Goal: Task Accomplishment & Management: Manage account settings

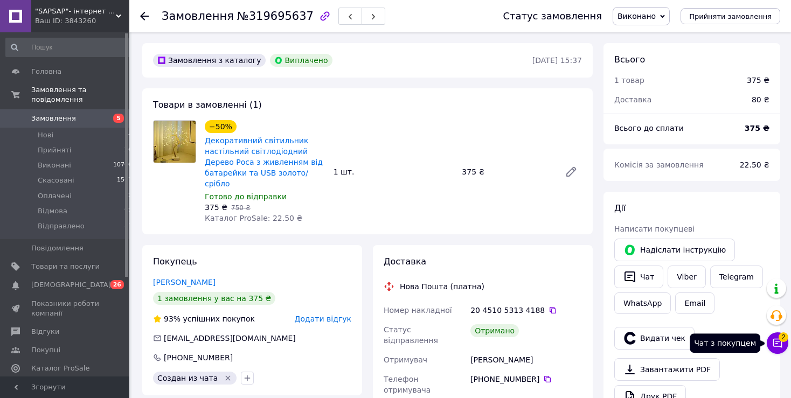
click at [772, 345] on button "Чат з покупцем 2" at bounding box center [778, 343] width 22 height 22
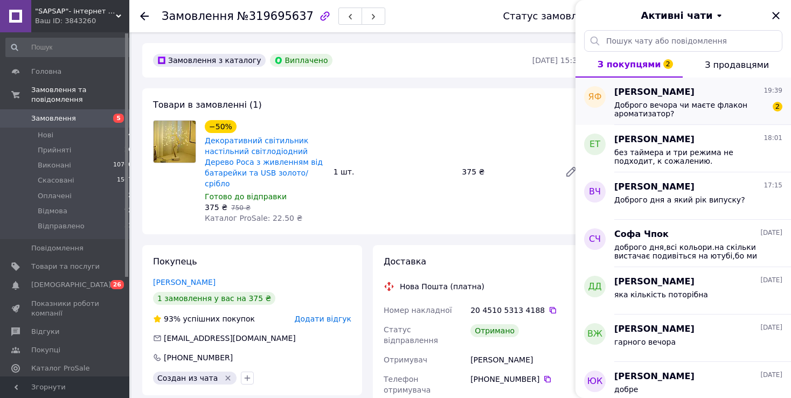
click at [714, 98] on div "Ярослав Федоричка 19:39" at bounding box center [698, 92] width 168 height 12
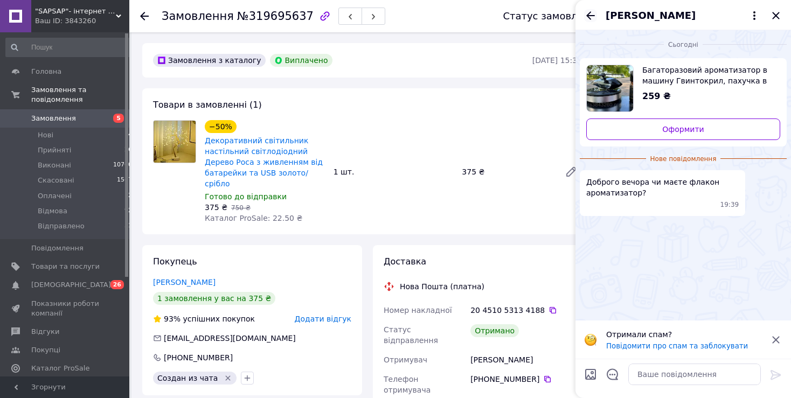
click at [584, 16] on icon "Назад" at bounding box center [590, 15] width 13 height 13
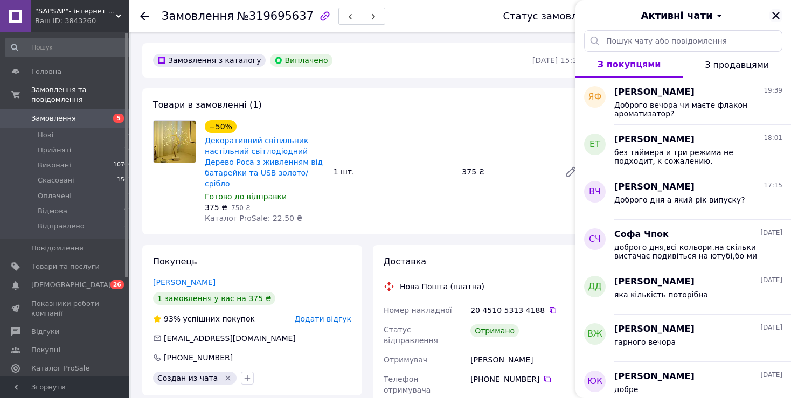
click at [773, 10] on icon "Закрити" at bounding box center [775, 15] width 13 height 13
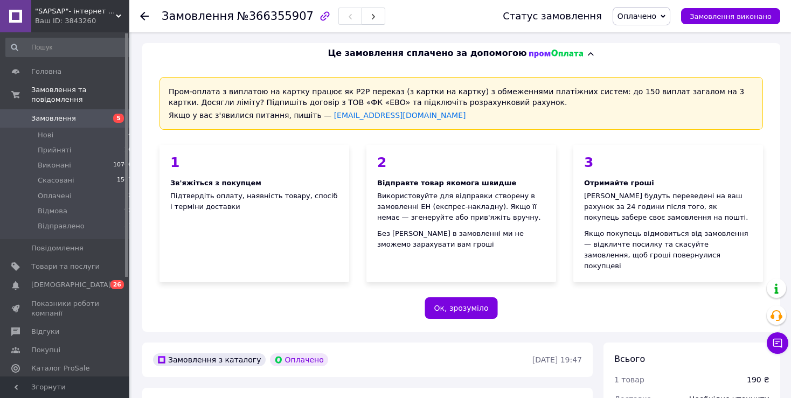
click at [643, 19] on span "Оплачено" at bounding box center [636, 16] width 39 height 9
click at [643, 33] on li "Прийнято" at bounding box center [642, 38] width 58 height 16
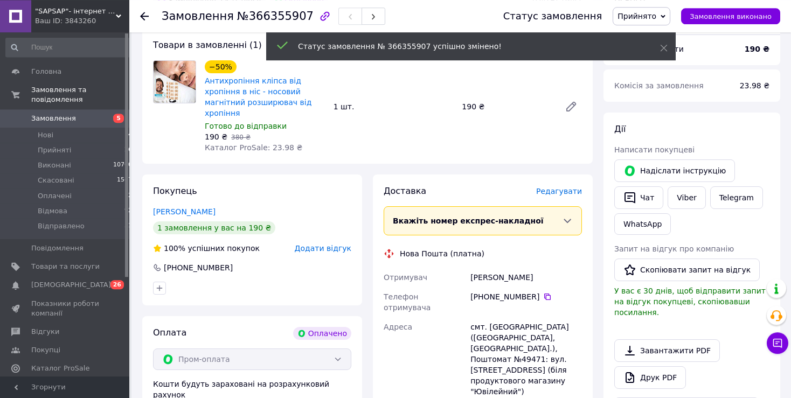
scroll to position [556, 0]
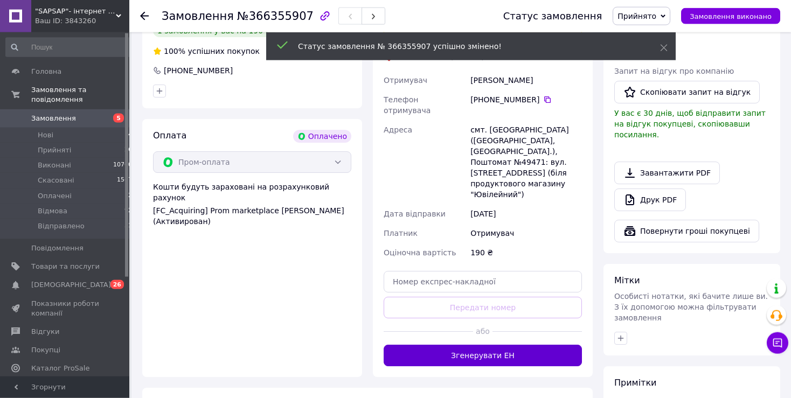
click at [426, 345] on button "Згенерувати ЕН" at bounding box center [483, 356] width 198 height 22
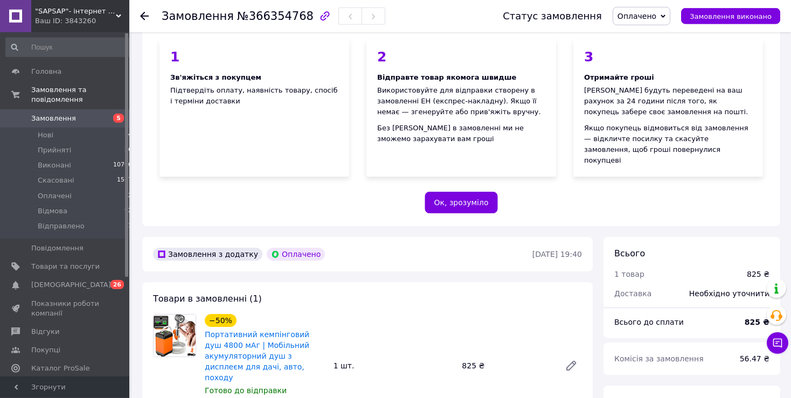
scroll to position [213, 0]
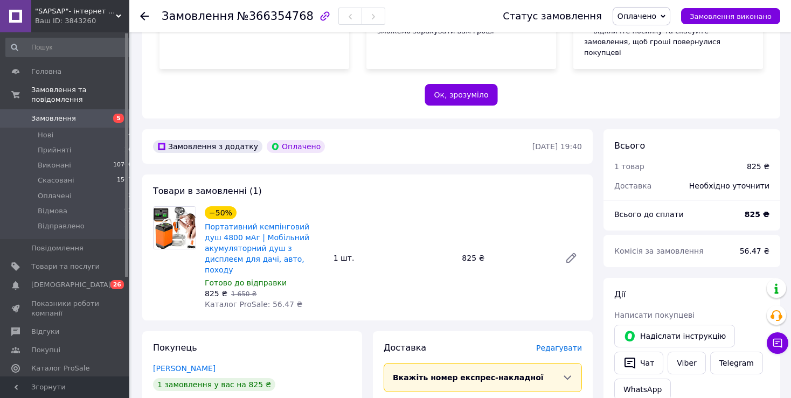
click at [652, 18] on span "Оплачено" at bounding box center [636, 16] width 39 height 9
click at [650, 34] on li "Прийнято" at bounding box center [642, 38] width 58 height 16
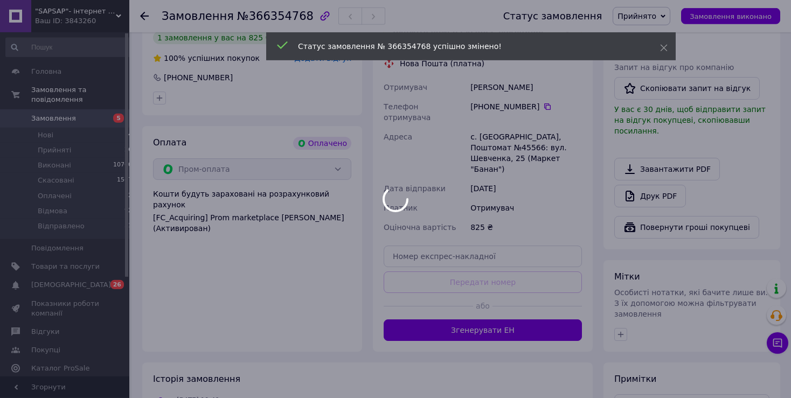
scroll to position [573, 0]
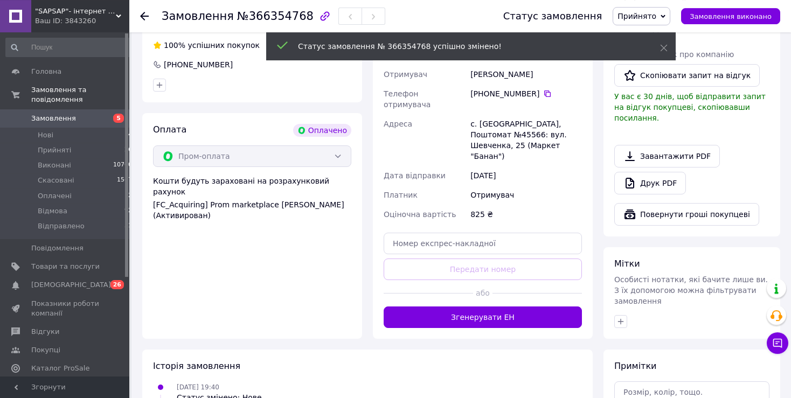
click at [435, 307] on button "Згенерувати ЕН" at bounding box center [483, 318] width 198 height 22
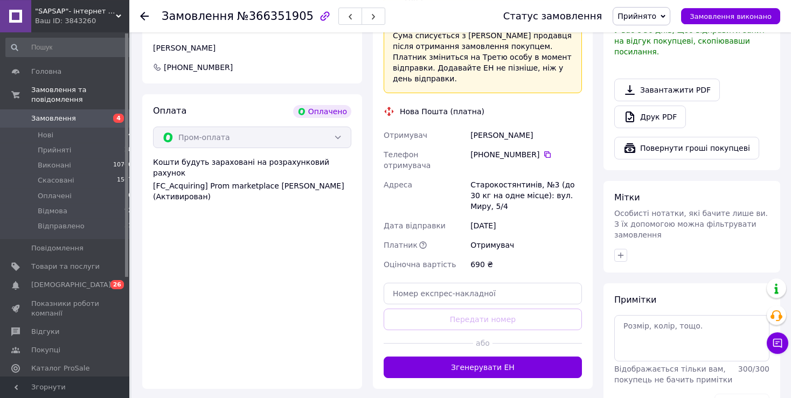
scroll to position [641, 0]
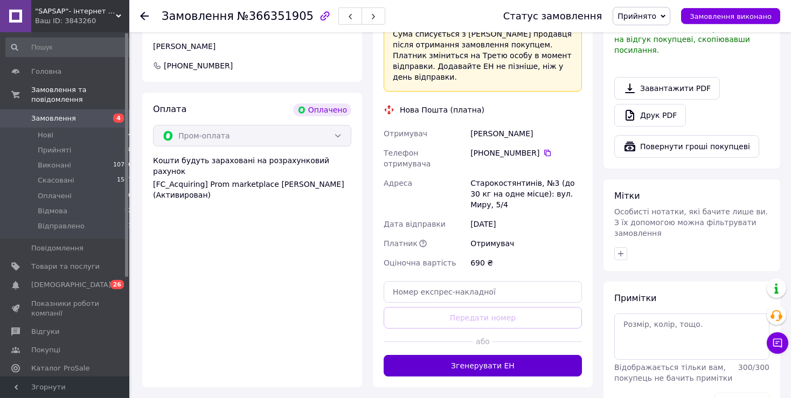
click at [450, 355] on button "Згенерувати ЕН" at bounding box center [483, 366] width 198 height 22
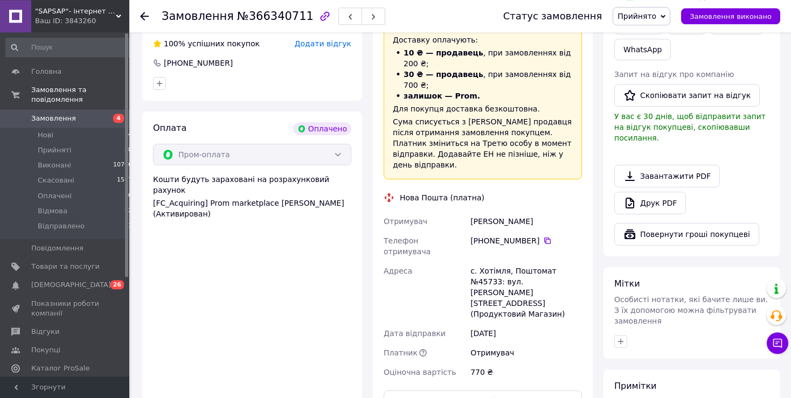
scroll to position [679, 0]
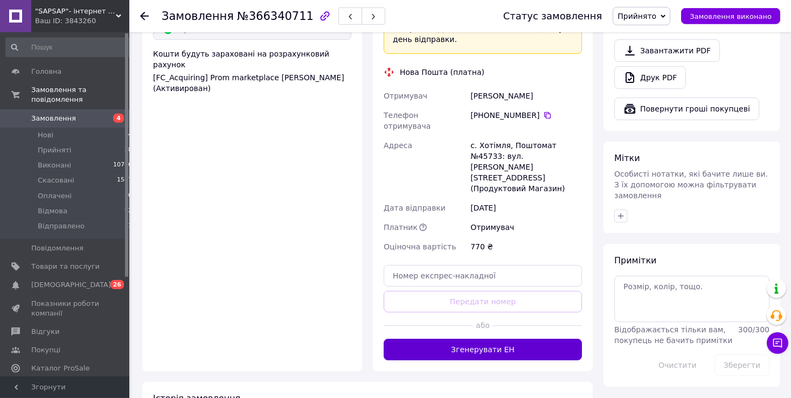
click at [429, 339] on button "Згенерувати ЕН" at bounding box center [483, 350] width 198 height 22
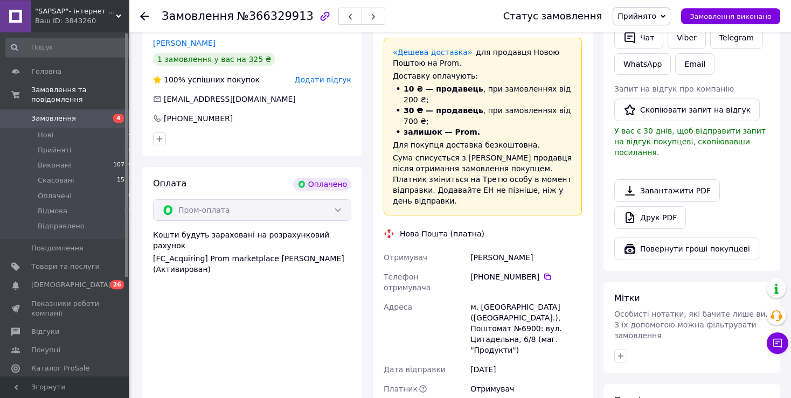
scroll to position [677, 0]
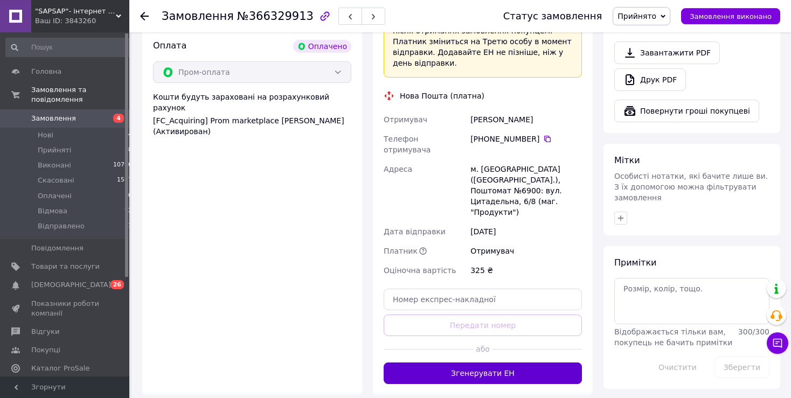
click at [433, 363] on button "Згенерувати ЕН" at bounding box center [483, 374] width 198 height 22
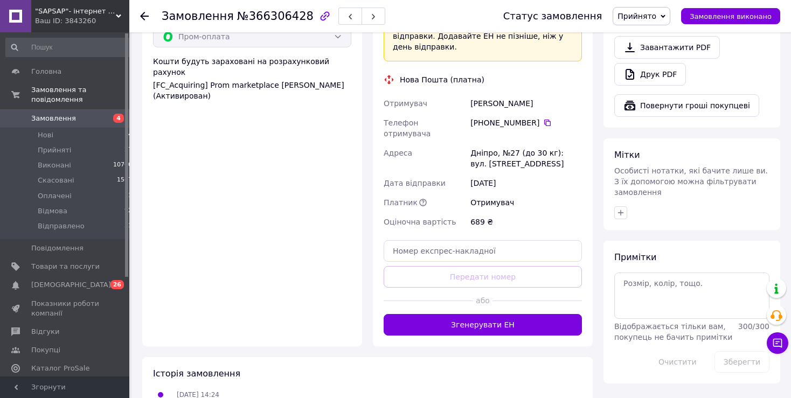
scroll to position [707, 0]
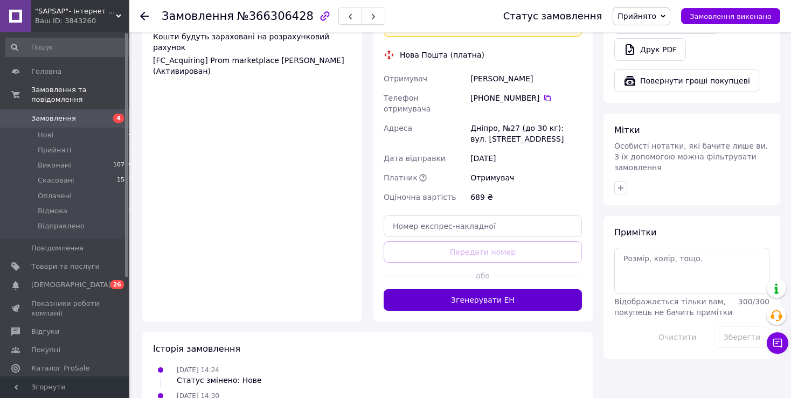
click at [411, 289] on button "Згенерувати ЕН" at bounding box center [483, 300] width 198 height 22
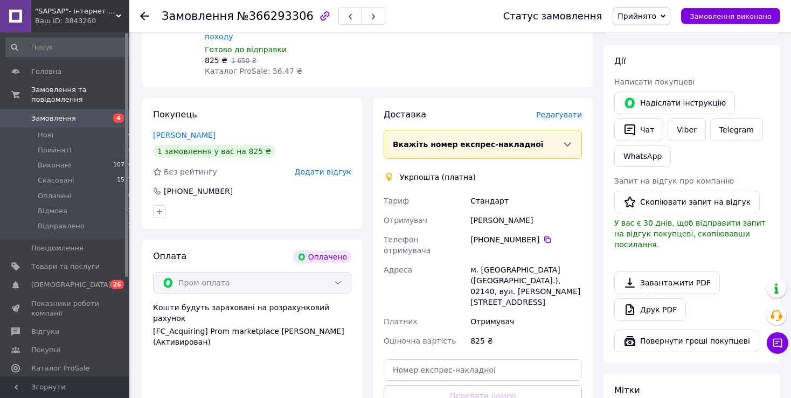
scroll to position [481, 0]
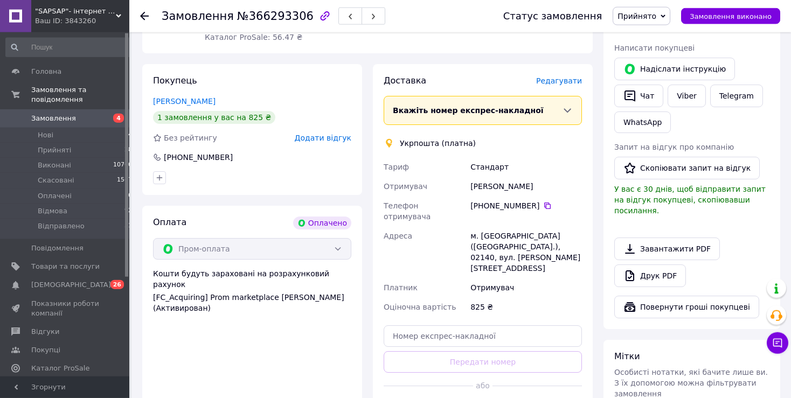
click at [434, 373] on div at bounding box center [428, 386] width 89 height 26
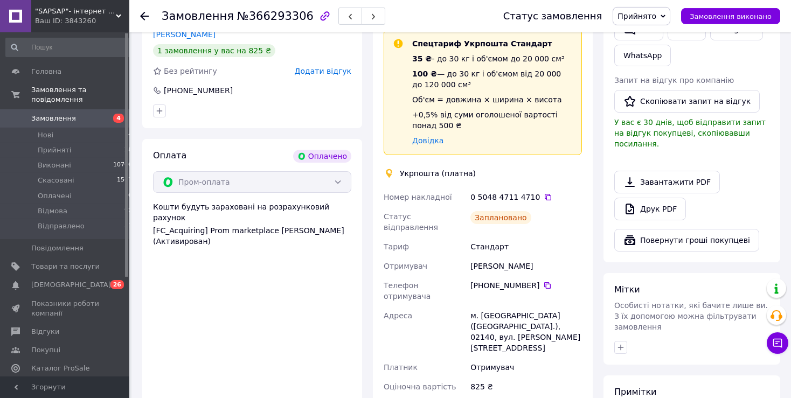
scroll to position [653, 0]
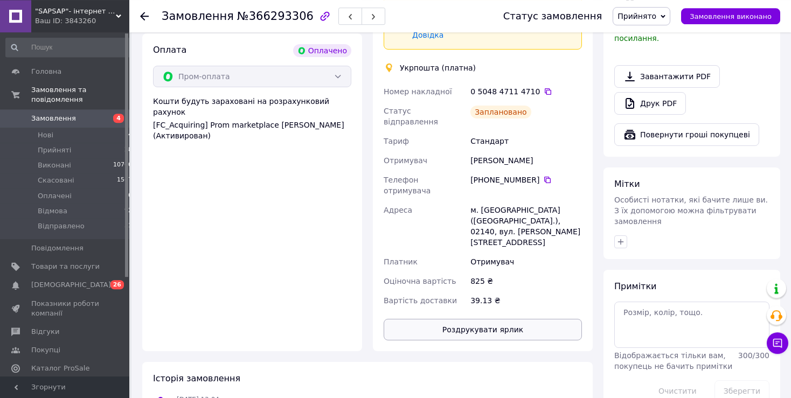
click at [451, 319] on button "Роздрукувати ярлик" at bounding box center [483, 330] width 198 height 22
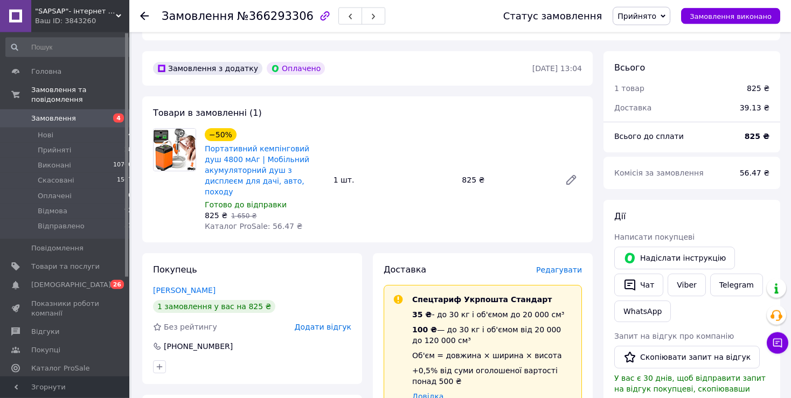
scroll to position [275, 0]
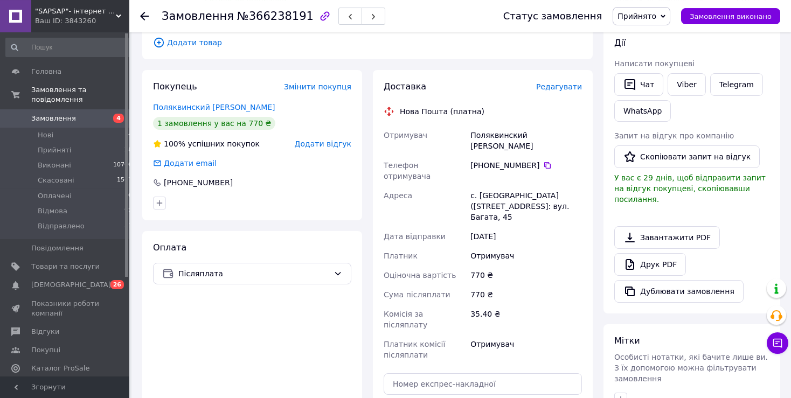
scroll to position [248, 0]
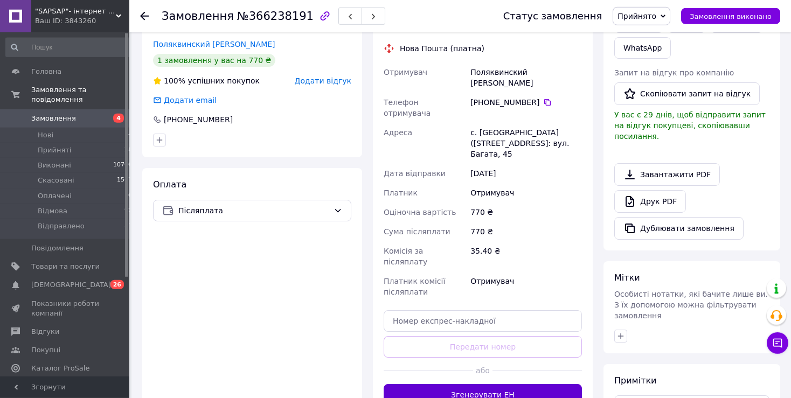
click at [479, 384] on button "Згенерувати ЕН" at bounding box center [483, 395] width 198 height 22
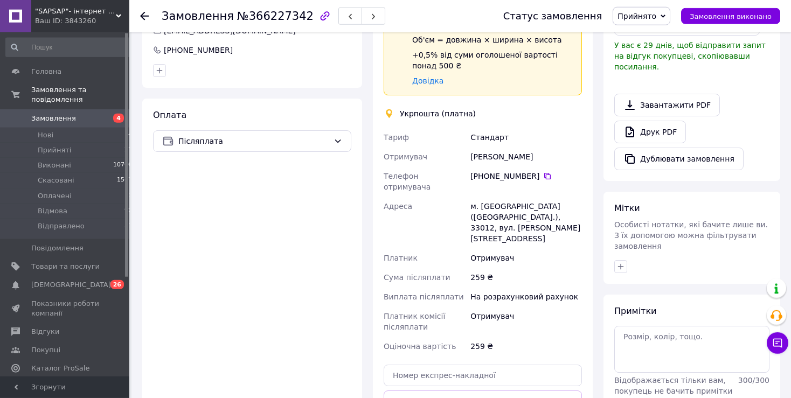
scroll to position [464, 0]
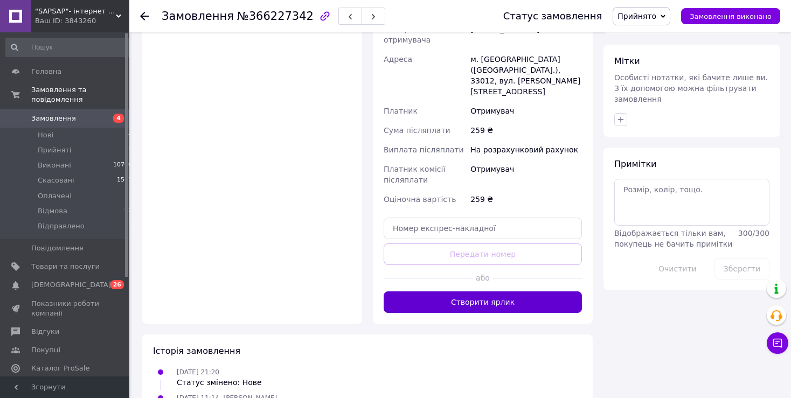
click at [430, 291] on button "Створити ярлик" at bounding box center [483, 302] width 198 height 22
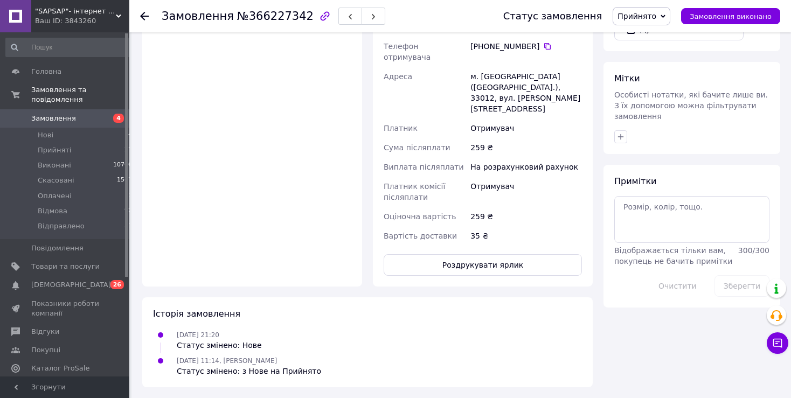
scroll to position [425, 0]
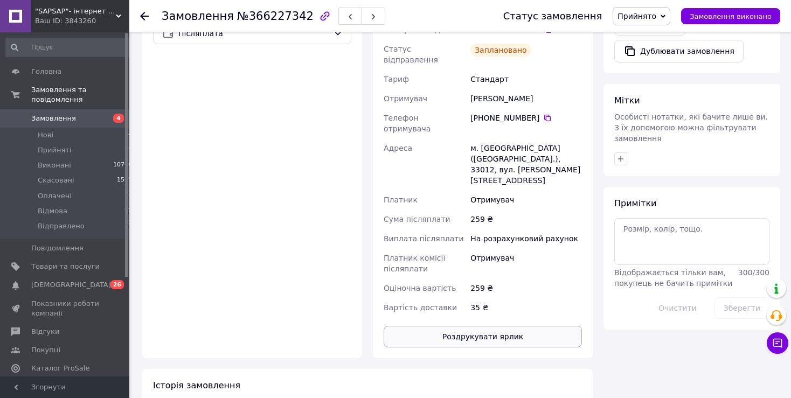
click at [484, 326] on button "Роздрукувати ярлик" at bounding box center [483, 337] width 198 height 22
click at [59, 221] on span "Відправлено" at bounding box center [61, 226] width 47 height 10
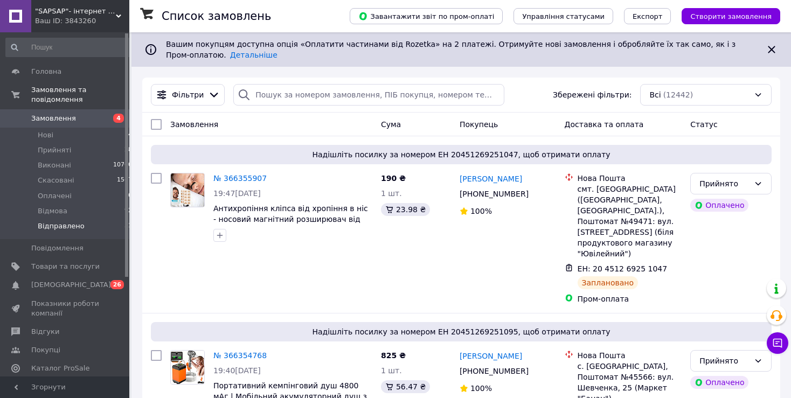
click at [68, 221] on span "Відправлено" at bounding box center [61, 226] width 47 height 10
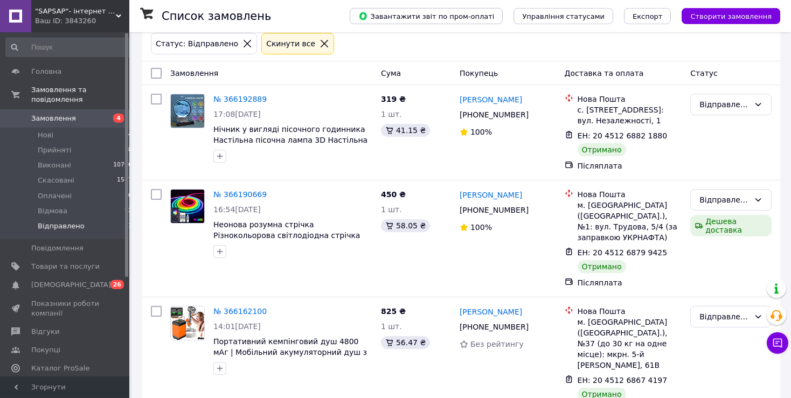
scroll to position [90, 0]
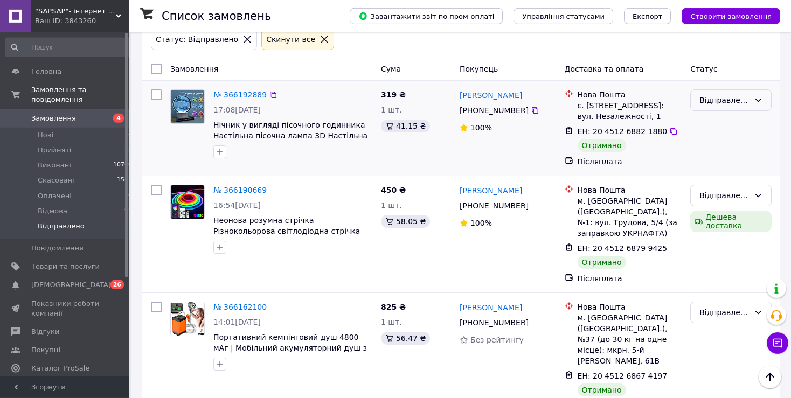
click at [732, 94] on div "Відправлено" at bounding box center [724, 100] width 50 height 12
click at [722, 131] on li "Виконано" at bounding box center [731, 133] width 80 height 19
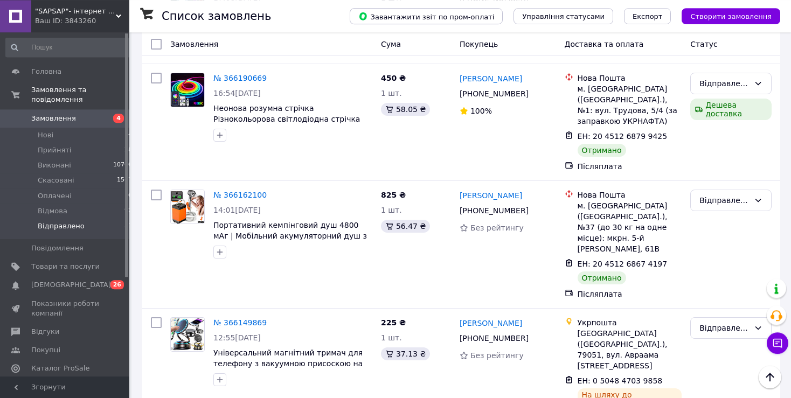
scroll to position [211, 0]
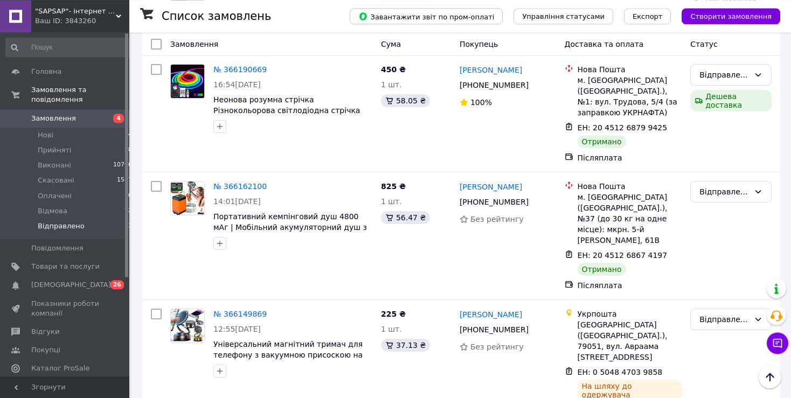
click at [734, 69] on div "Відправлено" at bounding box center [724, 75] width 50 height 12
click at [720, 107] on li "Виконано" at bounding box center [731, 108] width 80 height 19
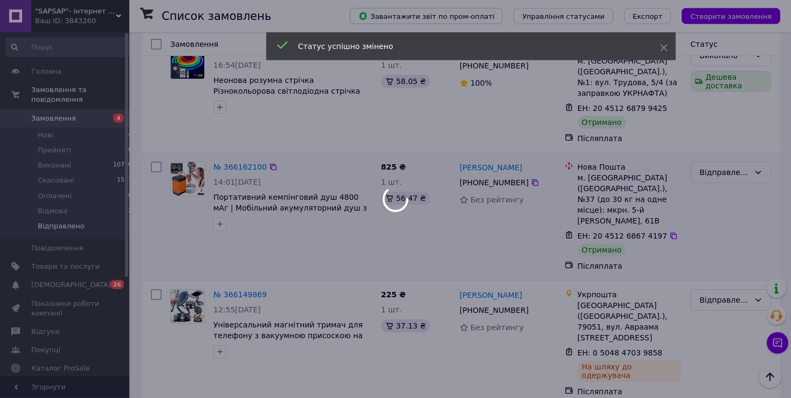
scroll to position [293, 0]
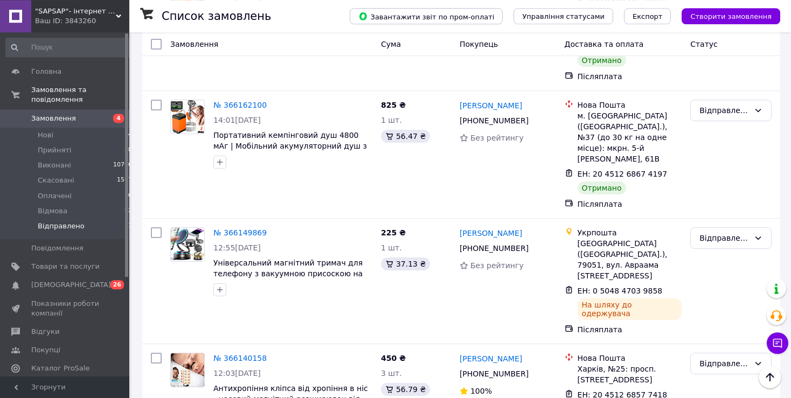
click at [726, 105] on div "Відправлено" at bounding box center [724, 111] width 50 height 12
click at [716, 143] on li "Виконано" at bounding box center [731, 144] width 80 height 19
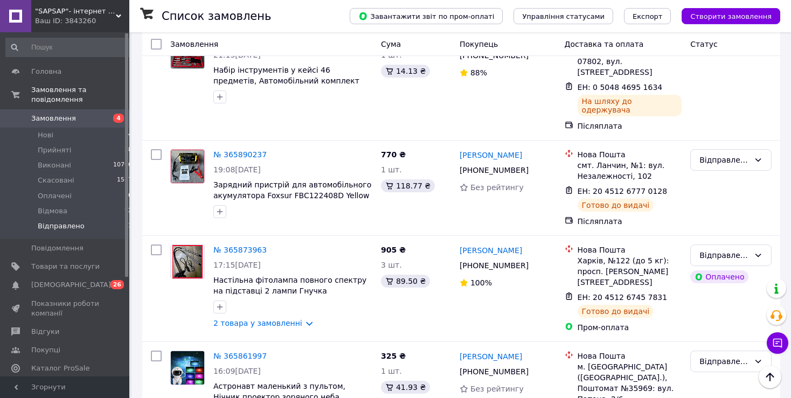
scroll to position [3665, 0]
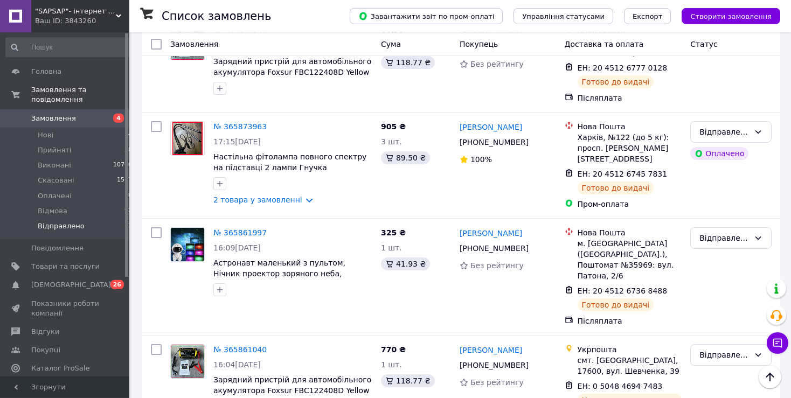
click at [709, 176] on li "Виконано" at bounding box center [731, 177] width 80 height 19
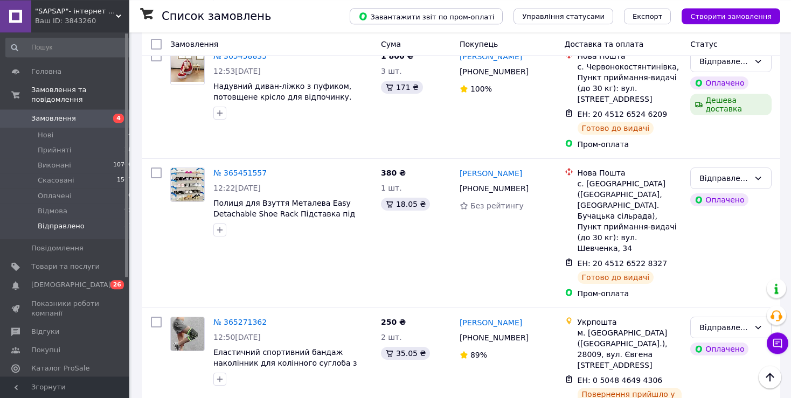
scroll to position [4844, 0]
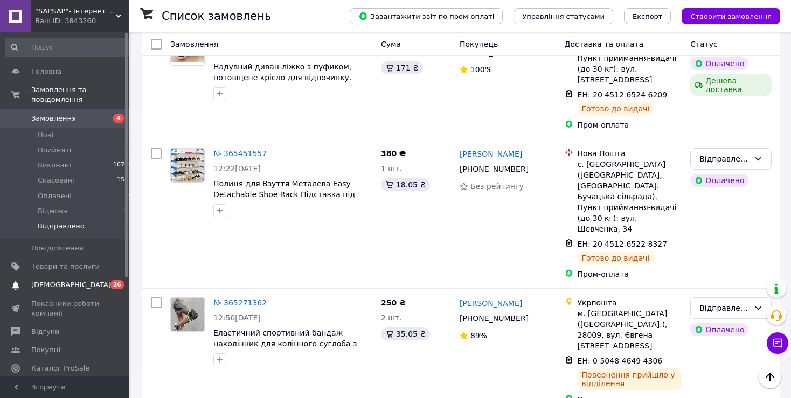
click at [49, 280] on span "[DEMOGRAPHIC_DATA]" at bounding box center [71, 285] width 80 height 10
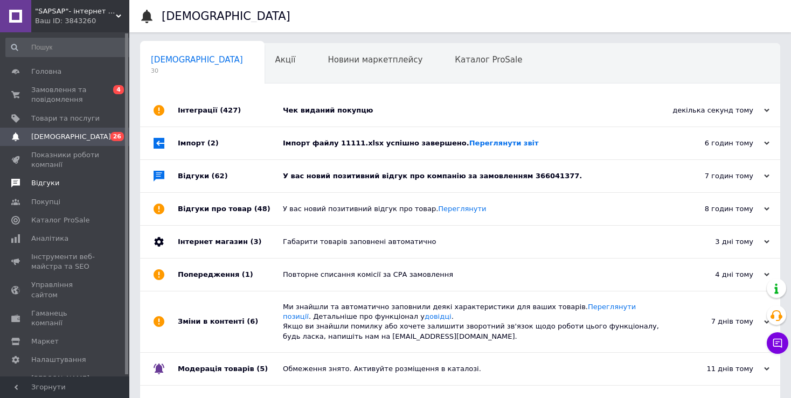
click at [45, 182] on span "Відгуки" at bounding box center [45, 183] width 28 height 10
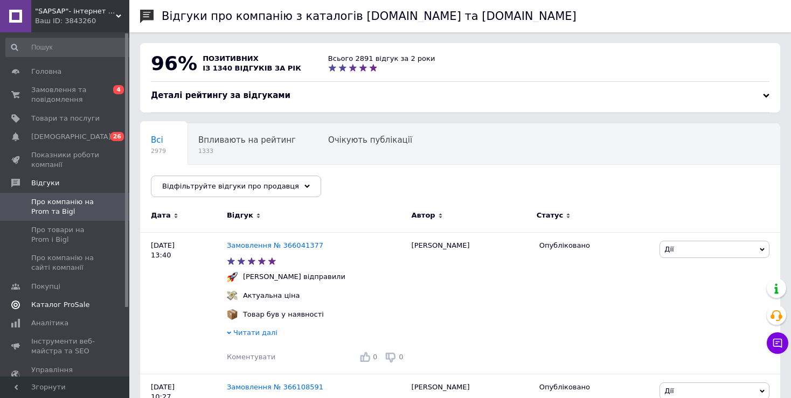
click at [74, 307] on span "Каталог ProSale" at bounding box center [60, 305] width 58 height 10
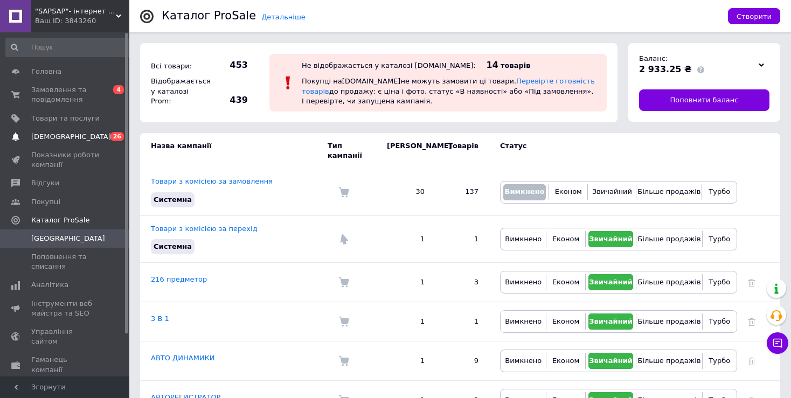
click at [48, 133] on span "[DEMOGRAPHIC_DATA]" at bounding box center [71, 137] width 80 height 10
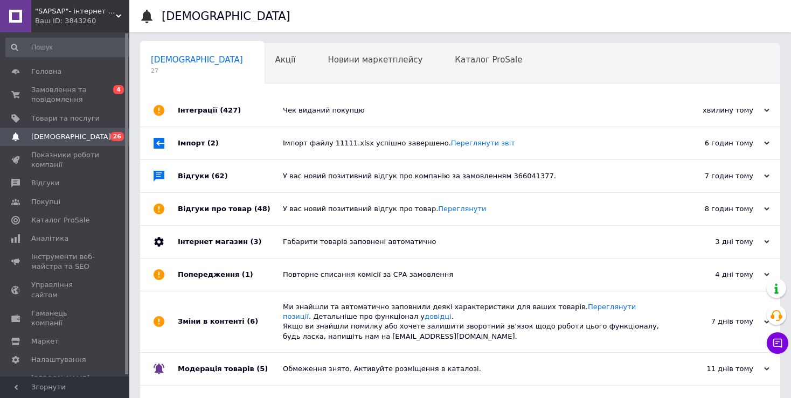
click at [193, 102] on div "Інтеграції (427)" at bounding box center [230, 110] width 105 height 32
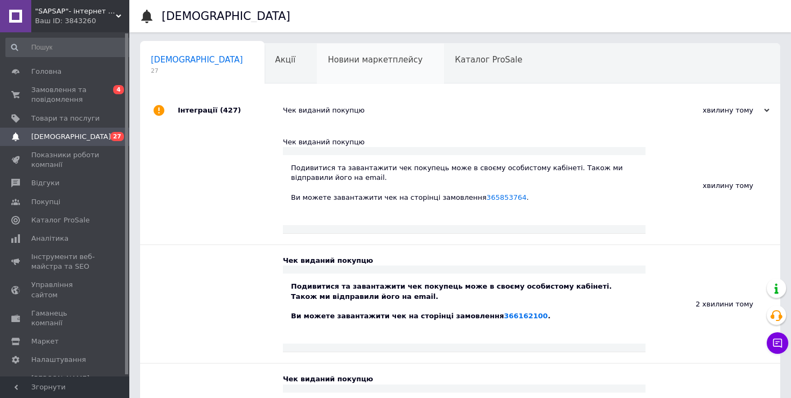
click at [328, 61] on span "Новини маркетплейсу" at bounding box center [375, 60] width 95 height 10
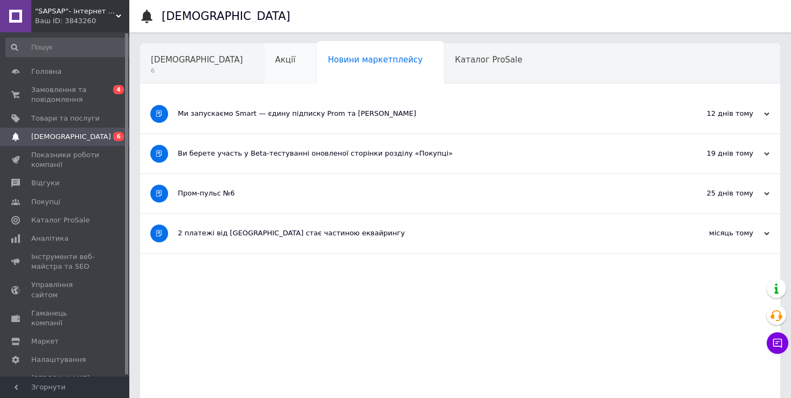
click at [275, 64] on span "Акції" at bounding box center [285, 60] width 20 height 10
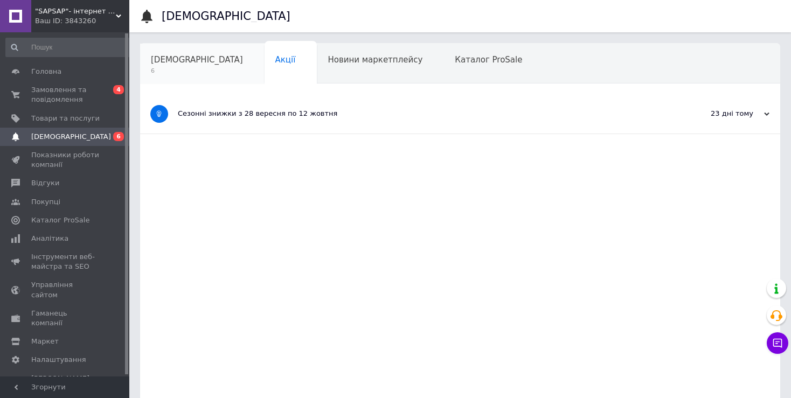
click at [166, 61] on span "[DEMOGRAPHIC_DATA]" at bounding box center [197, 60] width 92 height 10
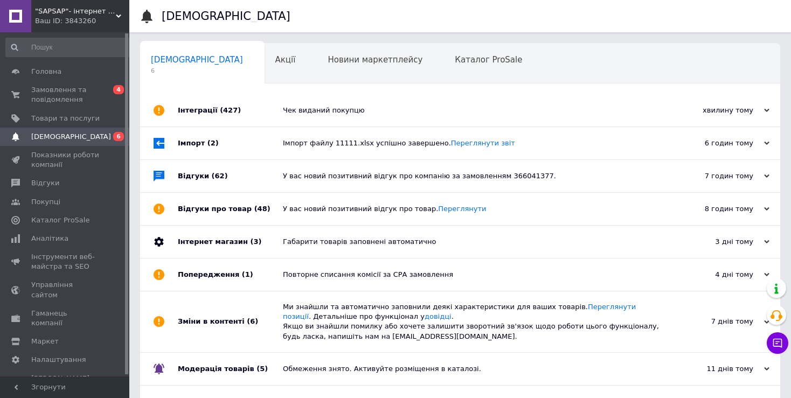
click at [176, 142] on div at bounding box center [159, 143] width 38 height 32
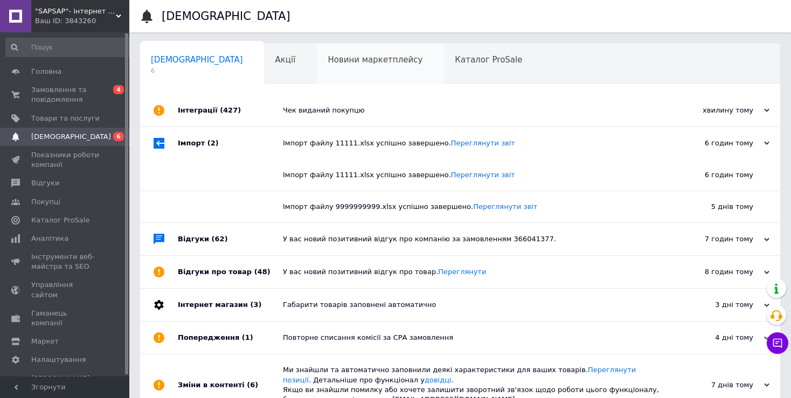
click at [328, 66] on div "Новини маркетплейсу" at bounding box center [380, 64] width 127 height 41
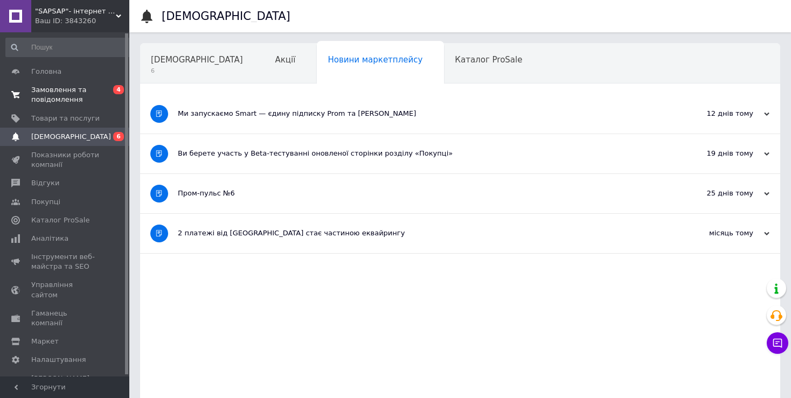
click at [32, 96] on span "Замовлення та повідомлення" at bounding box center [65, 94] width 68 height 19
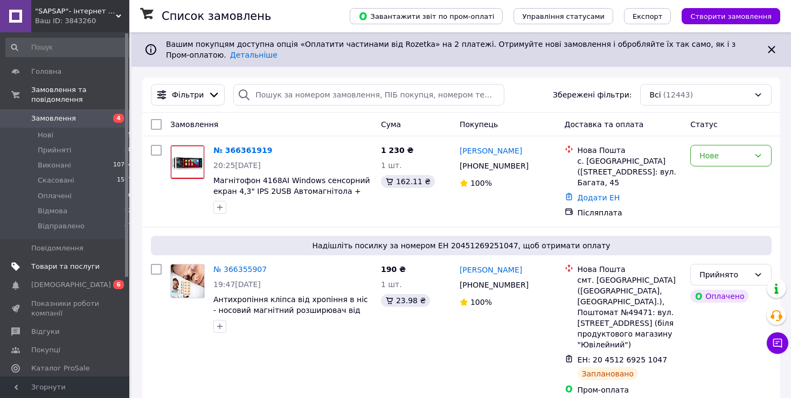
click at [37, 262] on span "Товари та послуги" at bounding box center [65, 267] width 68 height 10
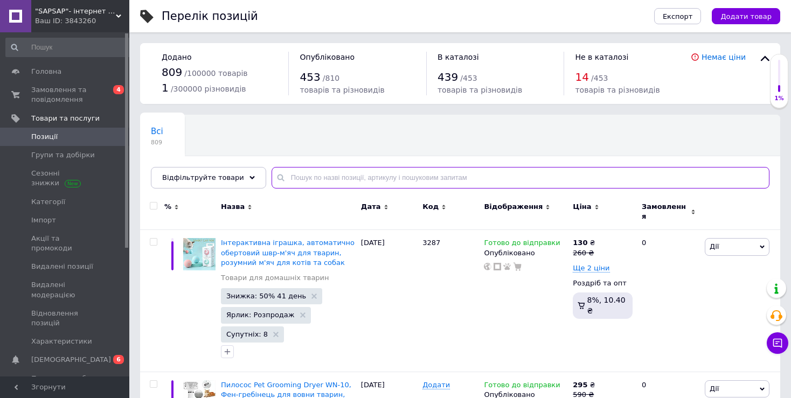
click at [352, 178] on input "text" at bounding box center [520, 178] width 498 height 22
type input "пила"
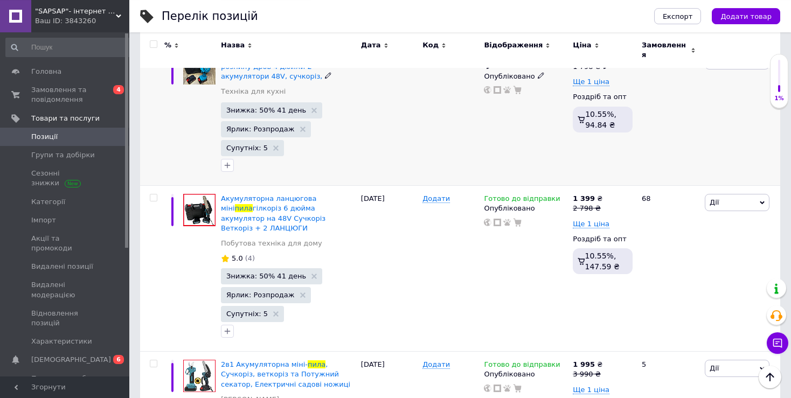
scroll to position [304, 0]
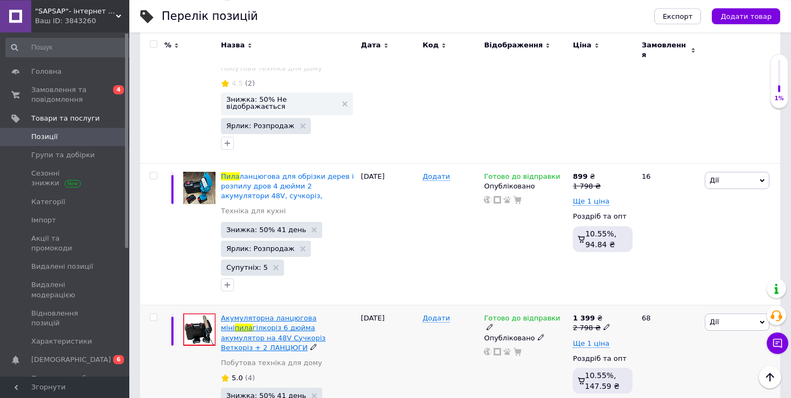
click at [256, 324] on span "гілкоріз 6 дюйма акумулятор на 48V Сучкоріз Веткоріз + 2 ЛАНЦЮГИ" at bounding box center [273, 337] width 105 height 27
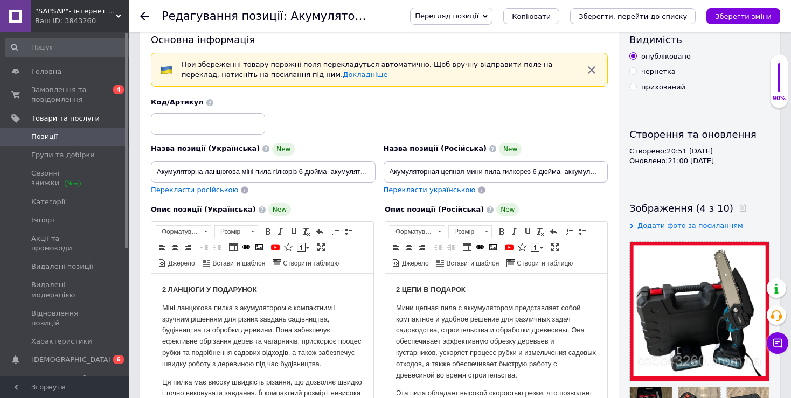
scroll to position [9, 0]
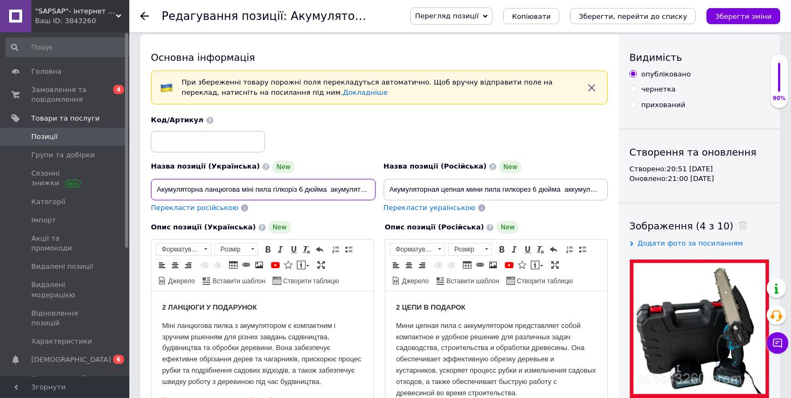
click at [302, 189] on input "Акумуляторна ланцюгова міні пила гілкоріз 6 дюйма акумулятор на 48V Сучкоріз Ве…" at bounding box center [263, 190] width 225 height 22
type input "Акумуляторна ланцюгова міні пила гілкоріз 8 дюйма акумулятор на 48V Сучкоріз Ве…"
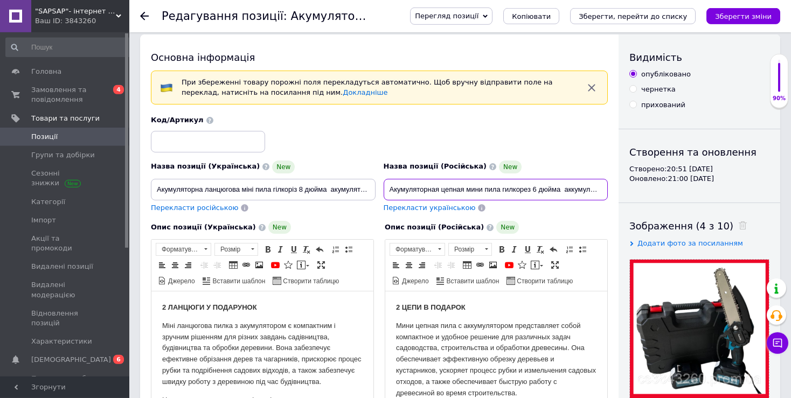
click at [535, 189] on input "Акумуляторная цепная мини пила гилкорез 6 дюйма аккумулятор на 48V Сучкорез Вет…" at bounding box center [496, 190] width 225 height 22
click at [557, 187] on input "Акумуляторная цепная мини пила гилкорез 8 дюйма аккумулятор на 48V Сучкорез Вет…" at bounding box center [496, 190] width 225 height 22
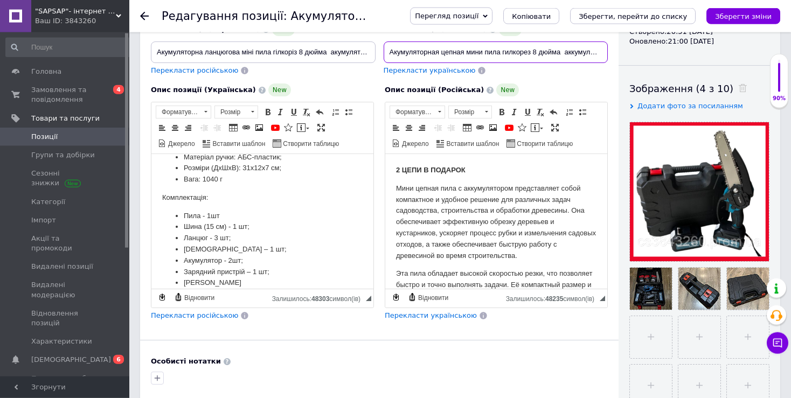
scroll to position [449, 0]
type input "Акумуляторная цепная мини пила гилкорез 8 дюйма аккумулятор на 48V Сучкорез Вет…"
click at [213, 232] on li "Шина (15 см) - 1 шт;" at bounding box center [262, 226] width 157 height 11
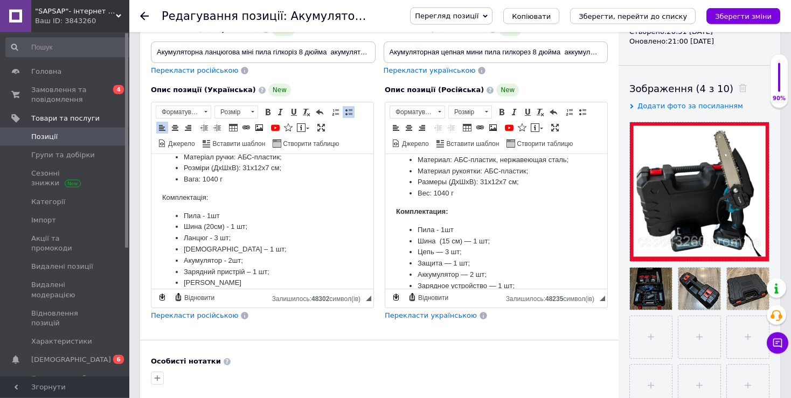
scroll to position [476, 0]
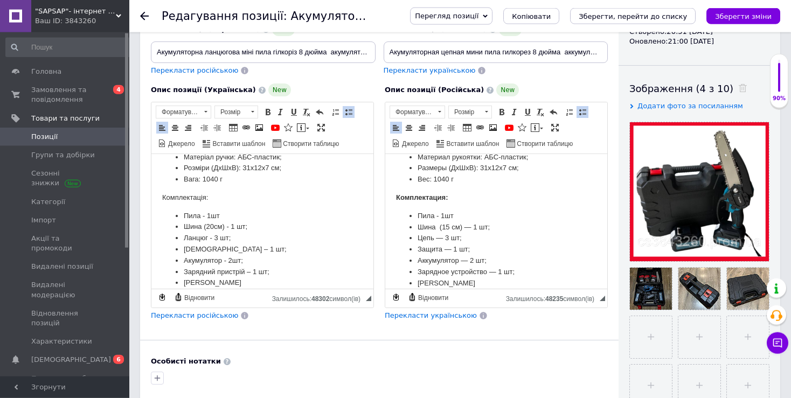
click at [450, 228] on li "Шина (15 см) — 1 шт;" at bounding box center [495, 226] width 157 height 11
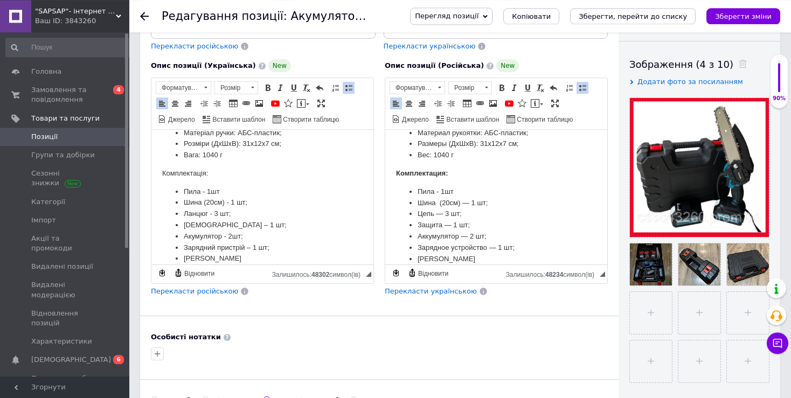
scroll to position [162, 0]
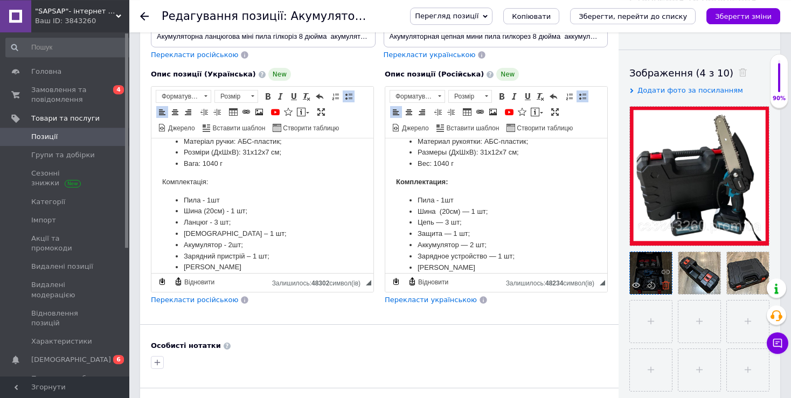
click at [663, 283] on use at bounding box center [666, 285] width 8 height 8
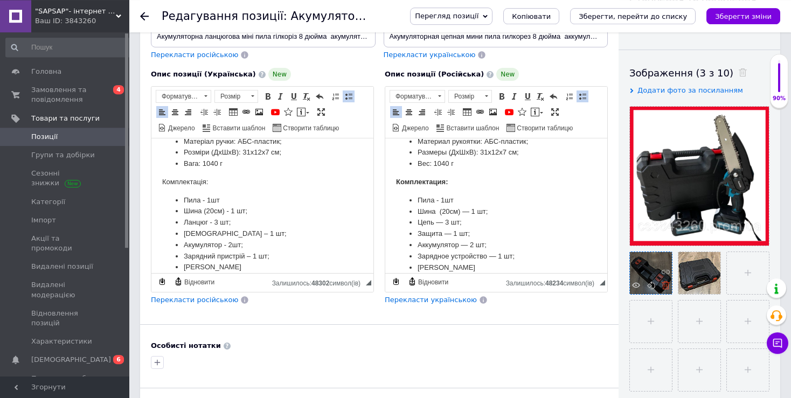
click at [667, 285] on icon at bounding box center [666, 285] width 8 height 8
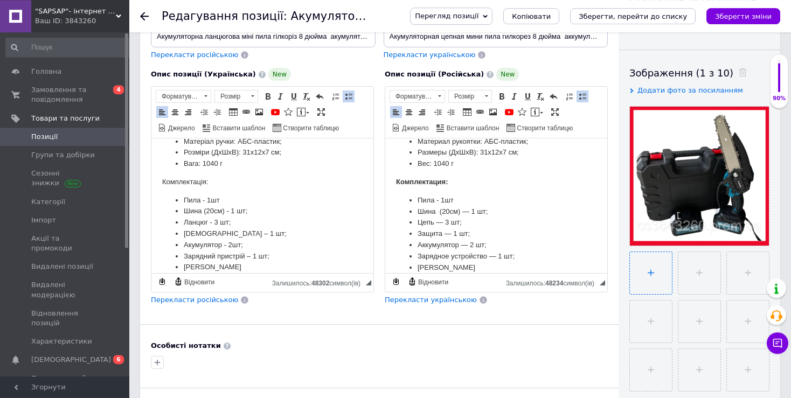
click at [646, 275] on input "file" at bounding box center [651, 273] width 42 height 42
type input "C:\fakepath\photo_2025-10-12_21-09-18.jpg"
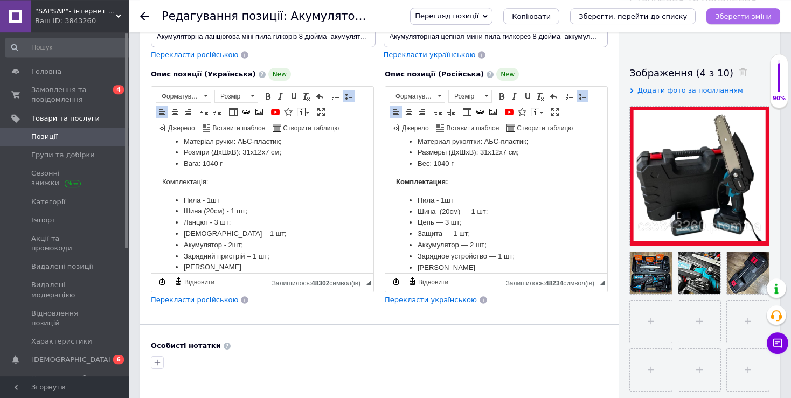
click at [754, 16] on icon "Зберегти зміни" at bounding box center [743, 16] width 57 height 8
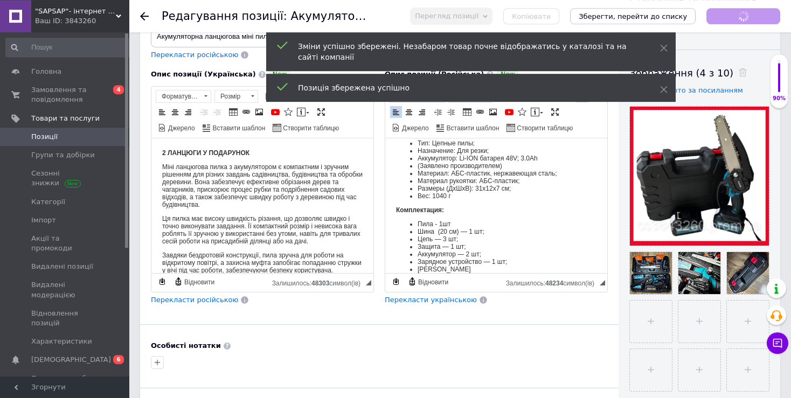
scroll to position [0, 0]
